Goal: Information Seeking & Learning: Learn about a topic

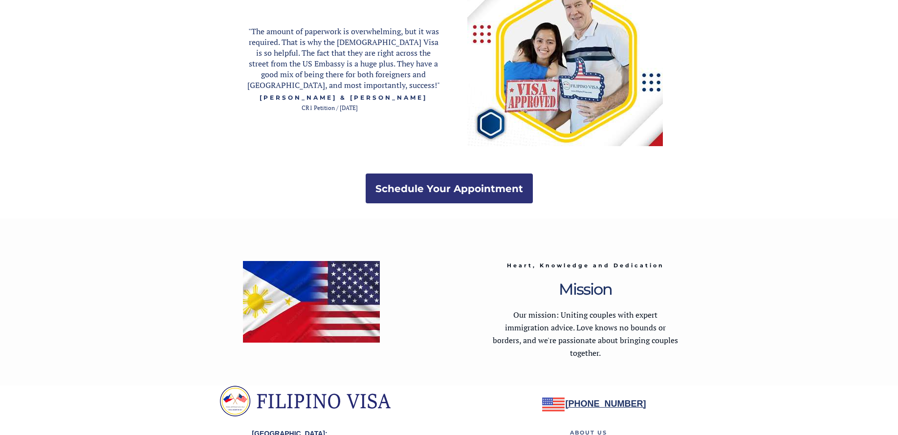
scroll to position [1916, 0]
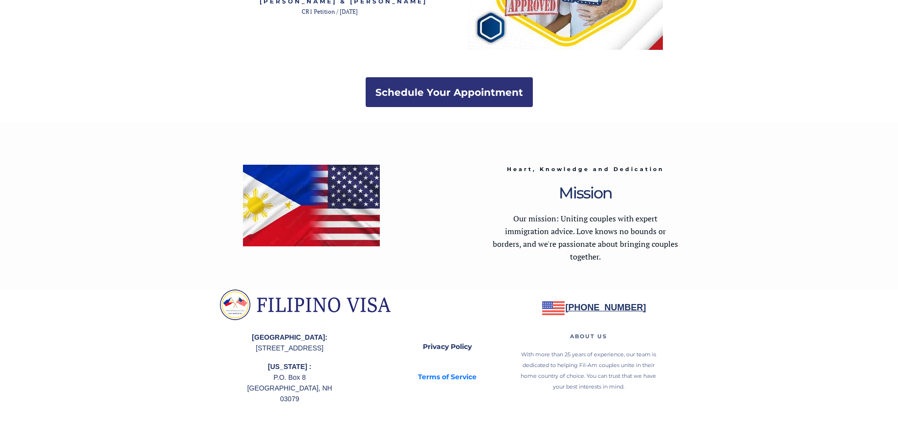
click at [443, 373] on strong "Terms of Service" at bounding box center [447, 377] width 59 height 9
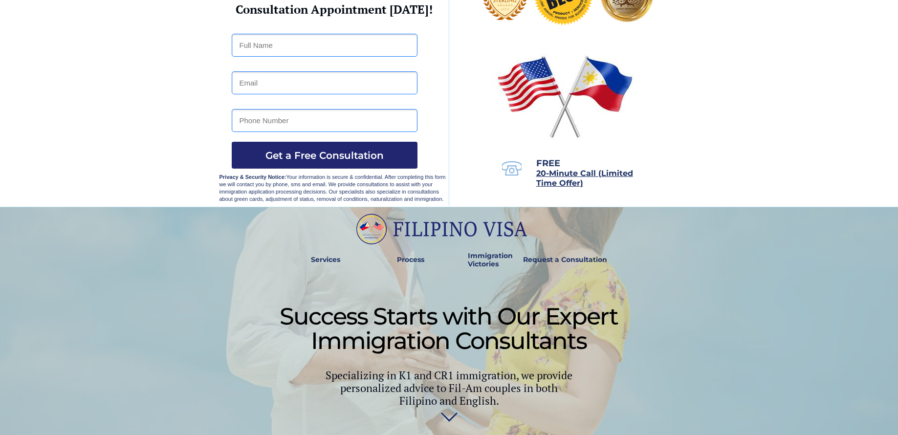
scroll to position [0, 0]
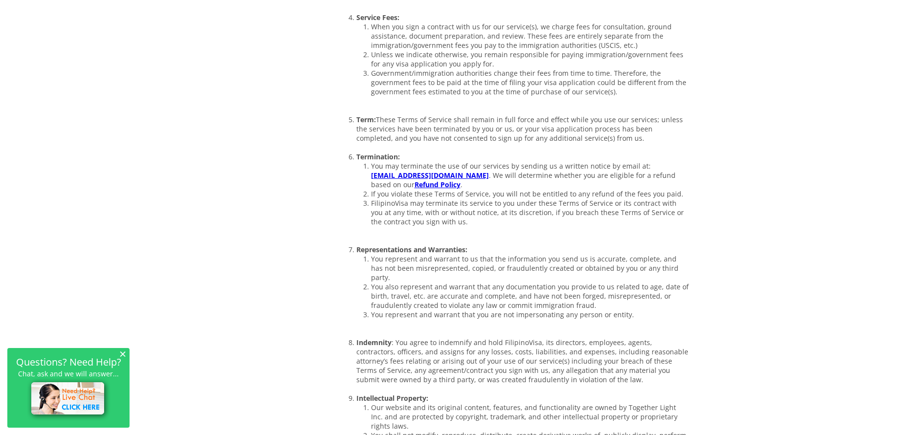
scroll to position [522, 0]
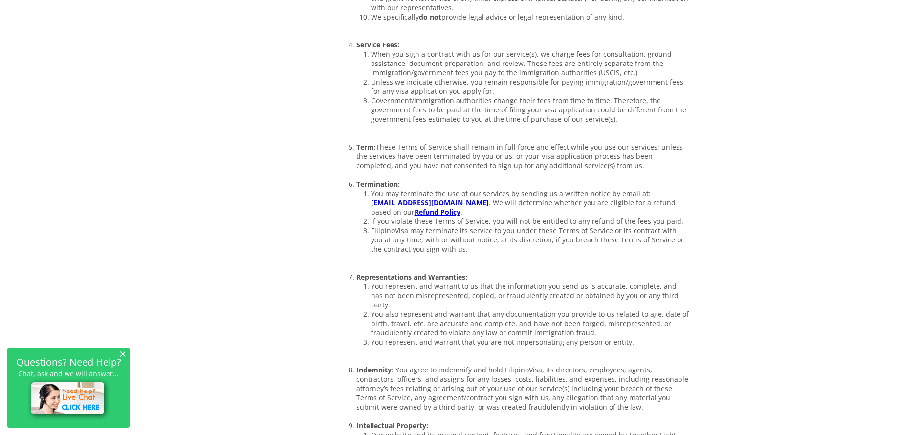
click at [415, 210] on link "Refund Policy" at bounding box center [438, 211] width 46 height 9
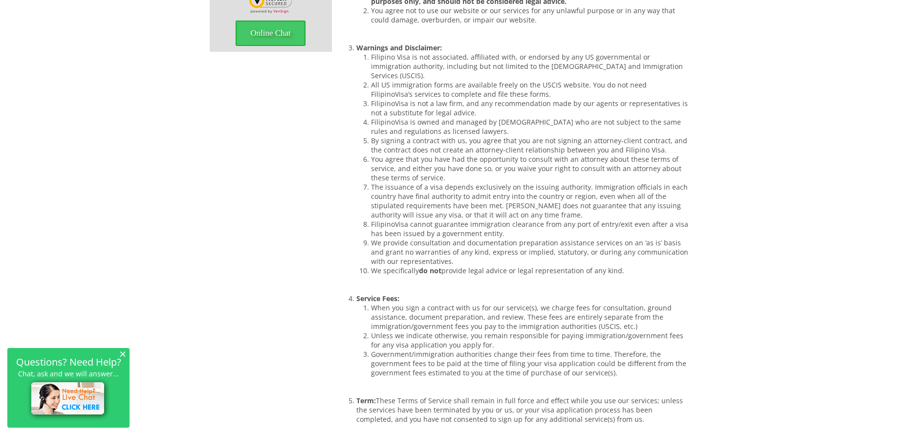
scroll to position [0, 0]
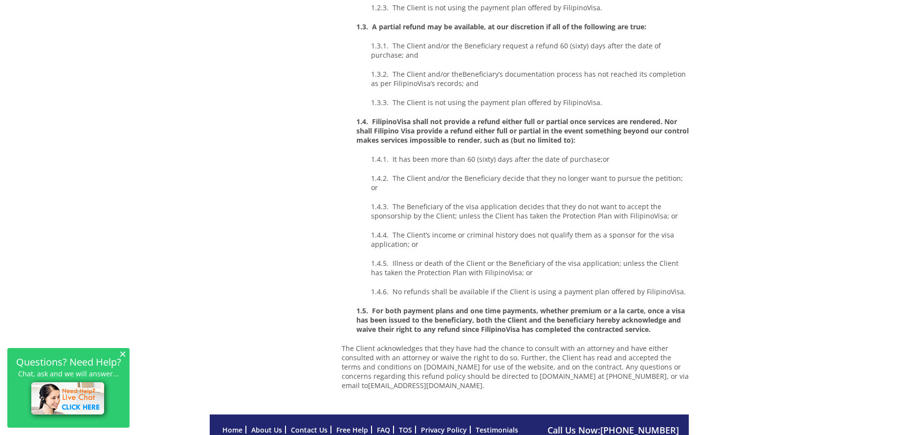
scroll to position [496, 0]
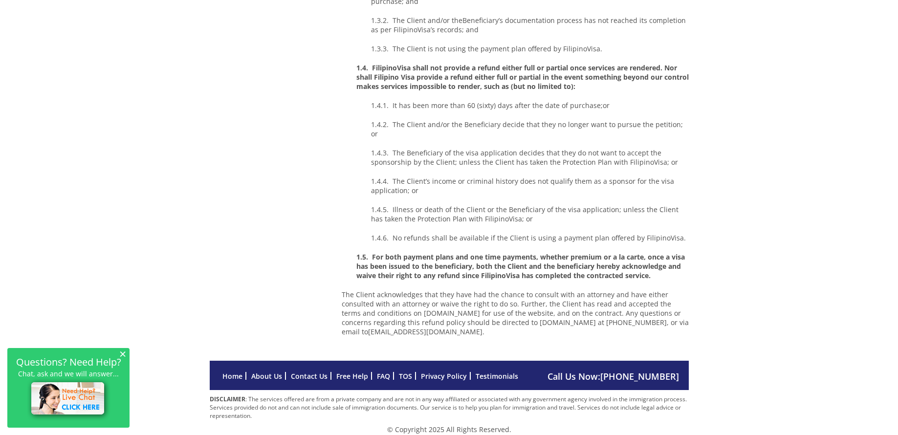
click at [304, 372] on link "Contact Us" at bounding box center [309, 376] width 37 height 9
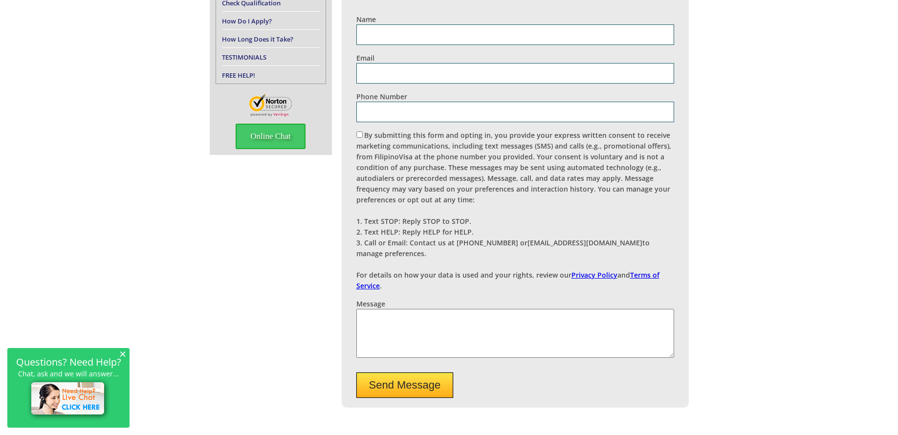
scroll to position [23, 0]
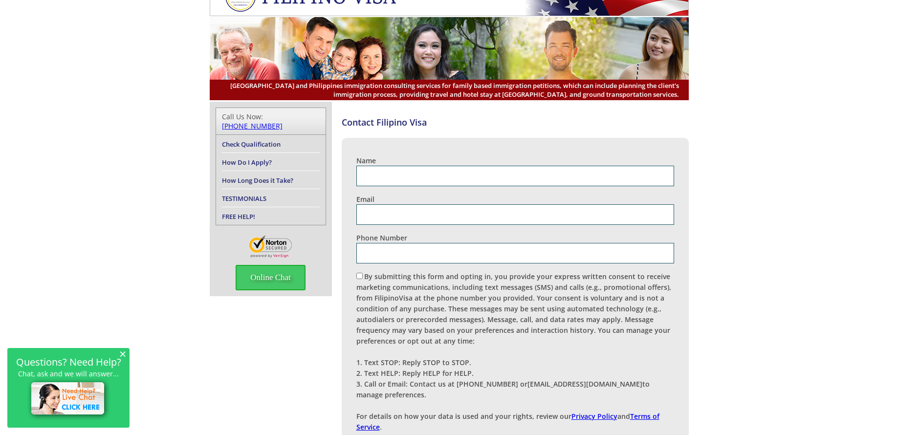
click at [265, 177] on link "How Long Does it Take?" at bounding box center [257, 180] width 71 height 9
